Goal: Navigation & Orientation: Find specific page/section

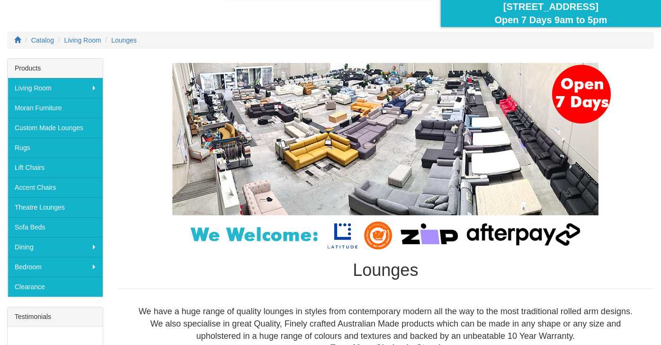
scroll to position [96, 0]
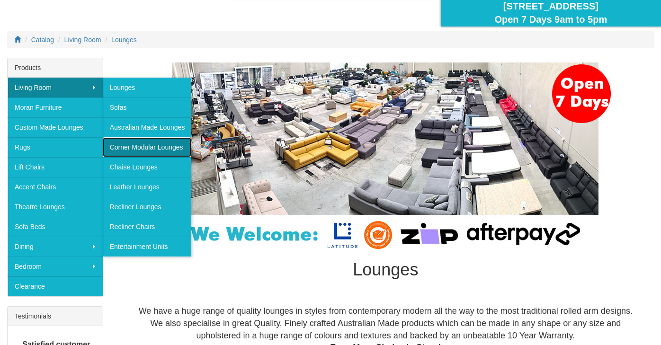
click at [133, 144] on link "Corner Modular Lounges" at bounding box center [147, 147] width 89 height 20
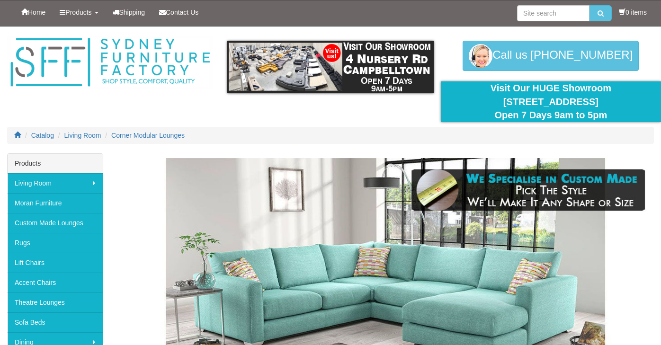
scroll to position [107, 0]
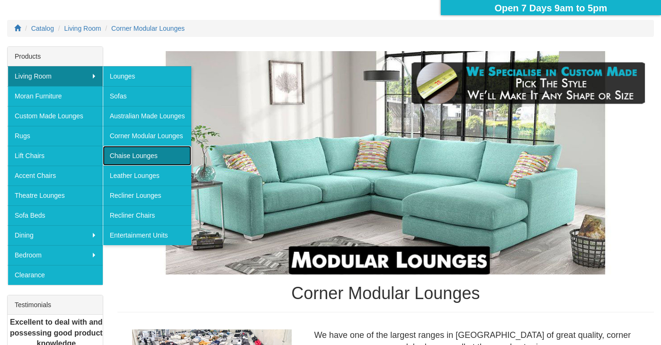
click at [131, 154] on link "Chaise Lounges" at bounding box center [147, 156] width 89 height 20
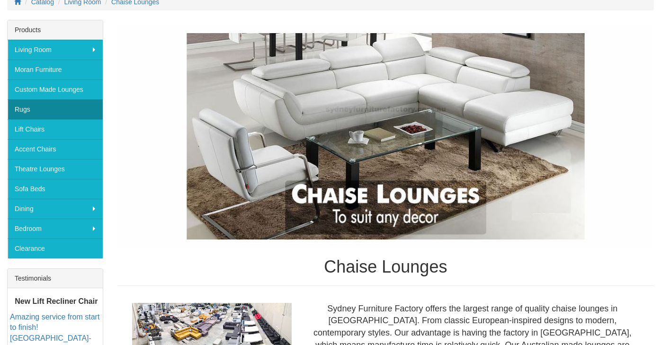
scroll to position [135, 0]
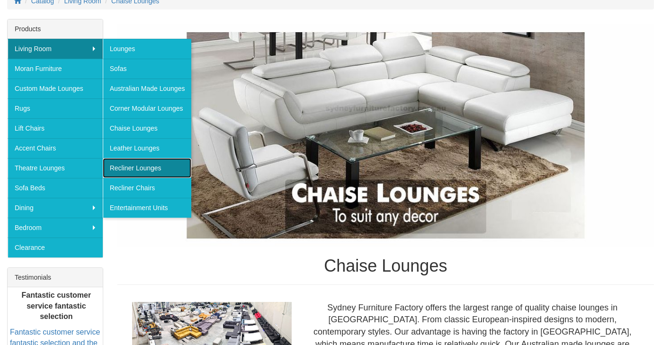
click at [150, 171] on link "Recliner Lounges" at bounding box center [147, 168] width 89 height 20
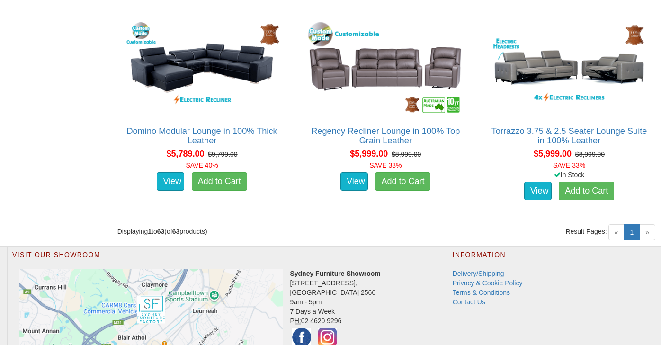
scroll to position [4641, 0]
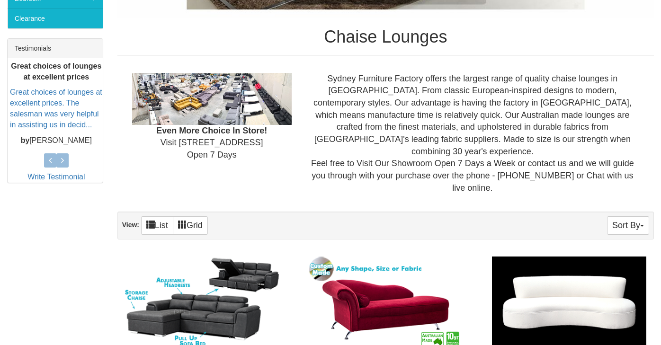
scroll to position [368, 0]
